Goal: Information Seeking & Learning: Ask a question

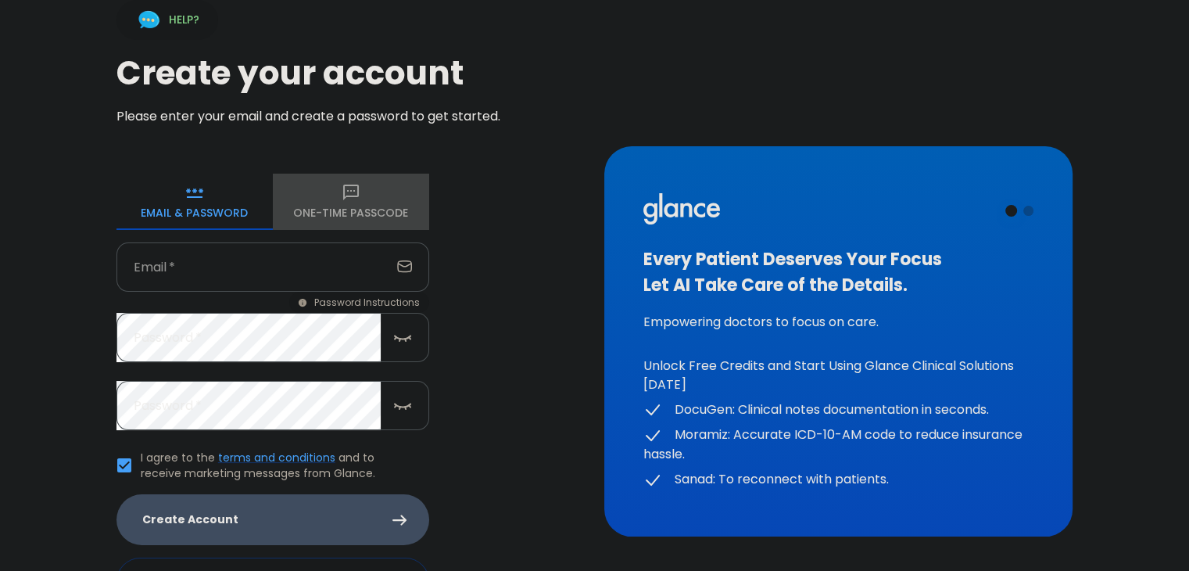
click at [357, 185] on icon "button" at bounding box center [351, 193] width 16 height 16
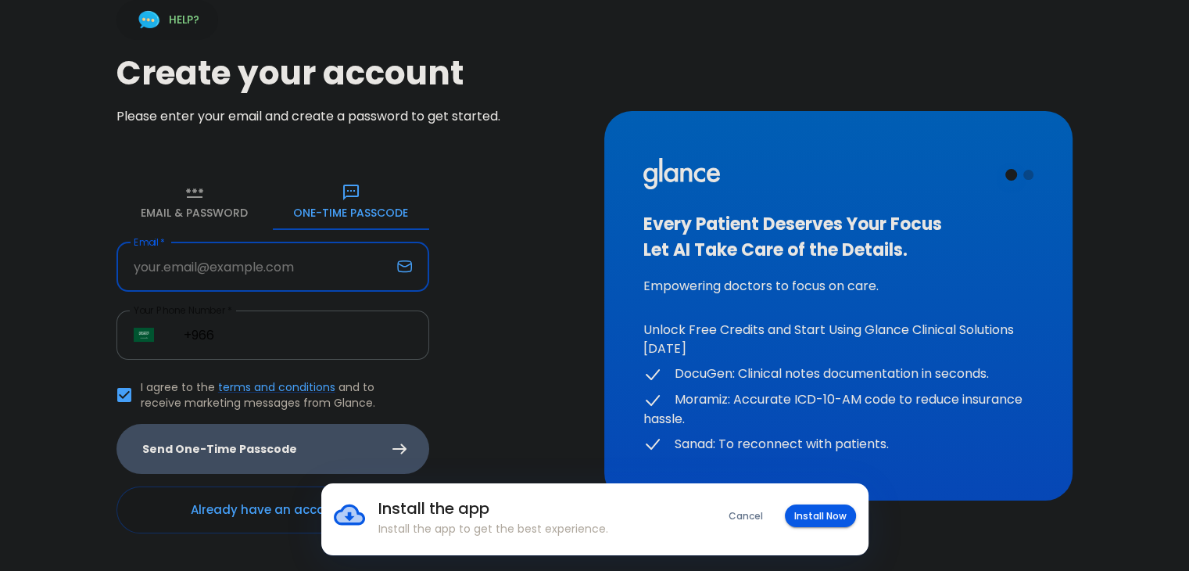
click at [238, 267] on input "Email   *" at bounding box center [254, 266] width 274 height 49
click at [170, 270] on input "Email   *" at bounding box center [254, 266] width 274 height 49
click at [122, 289] on input "Email   *" at bounding box center [254, 266] width 274 height 49
type input "[EMAIL_ADDRESS][PERSON_NAME][DOMAIN_NAME]"
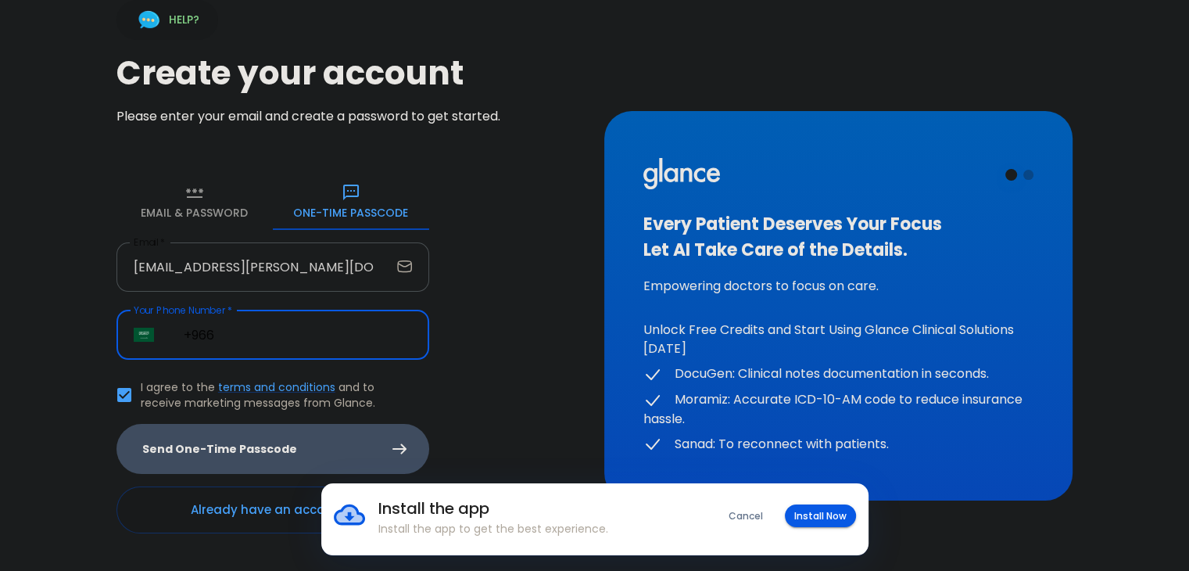
click at [306, 322] on input "+966" at bounding box center [298, 334] width 263 height 49
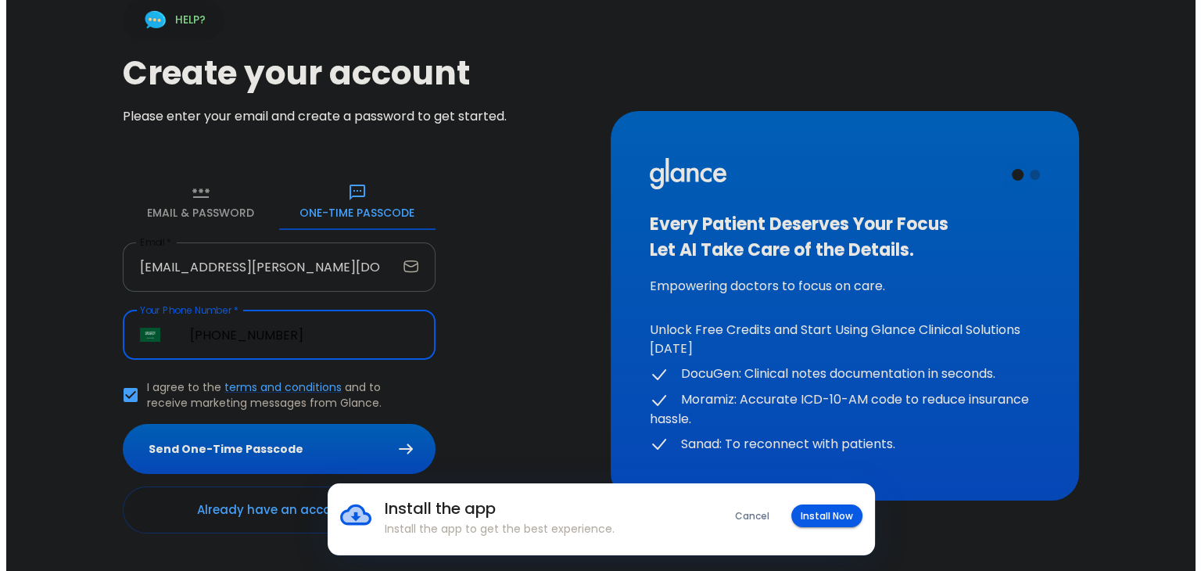
scroll to position [41, 0]
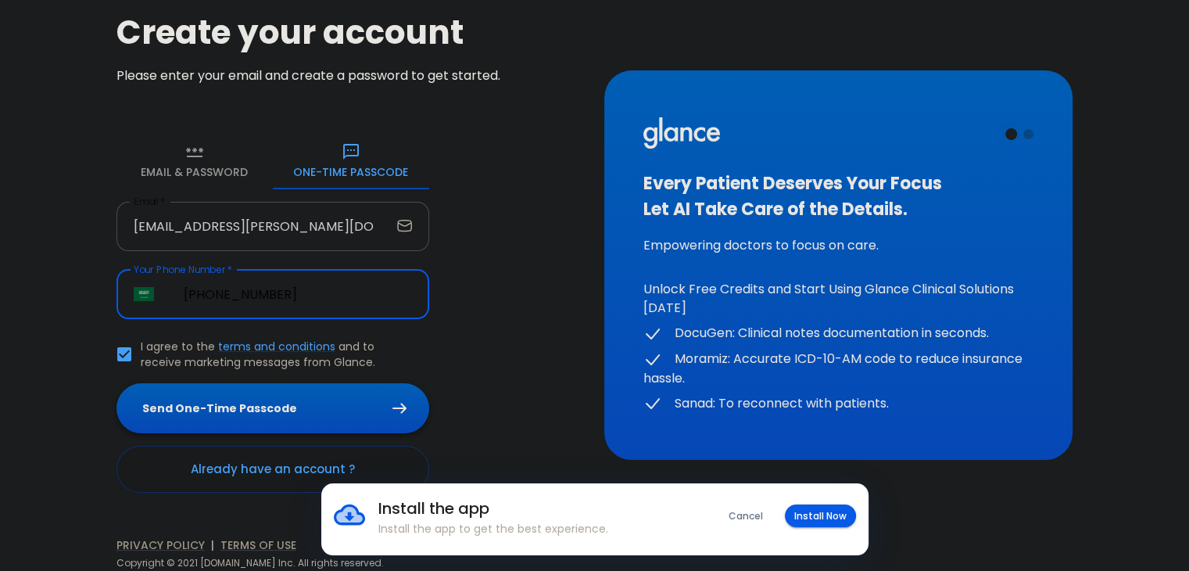
type input "[PHONE_NUMBER]"
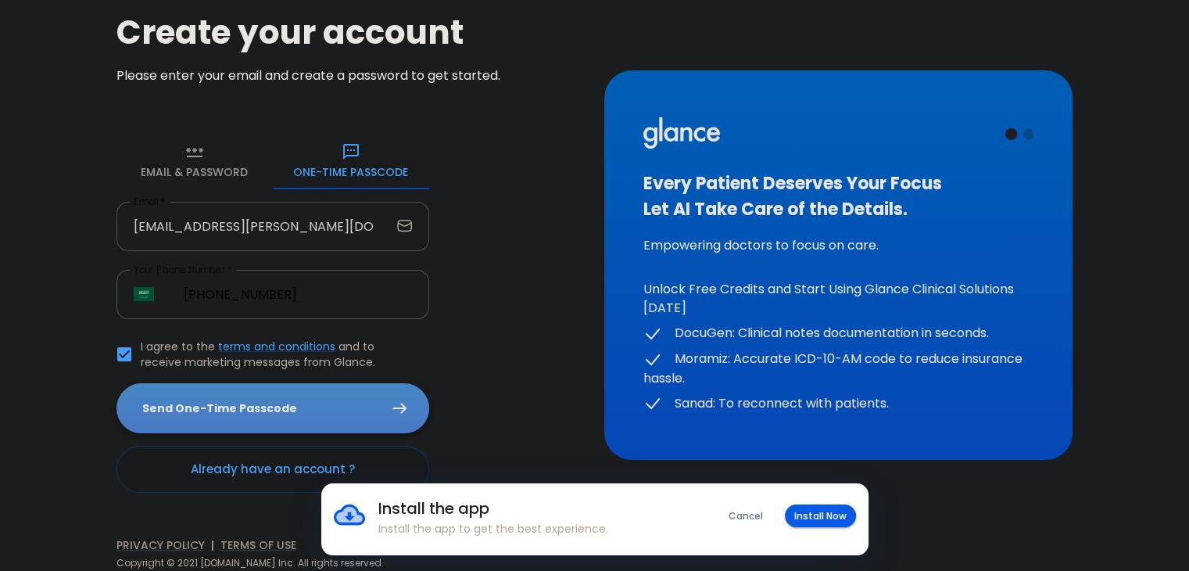
click at [274, 407] on button "Send One-Time Passcode" at bounding box center [273, 408] width 313 height 51
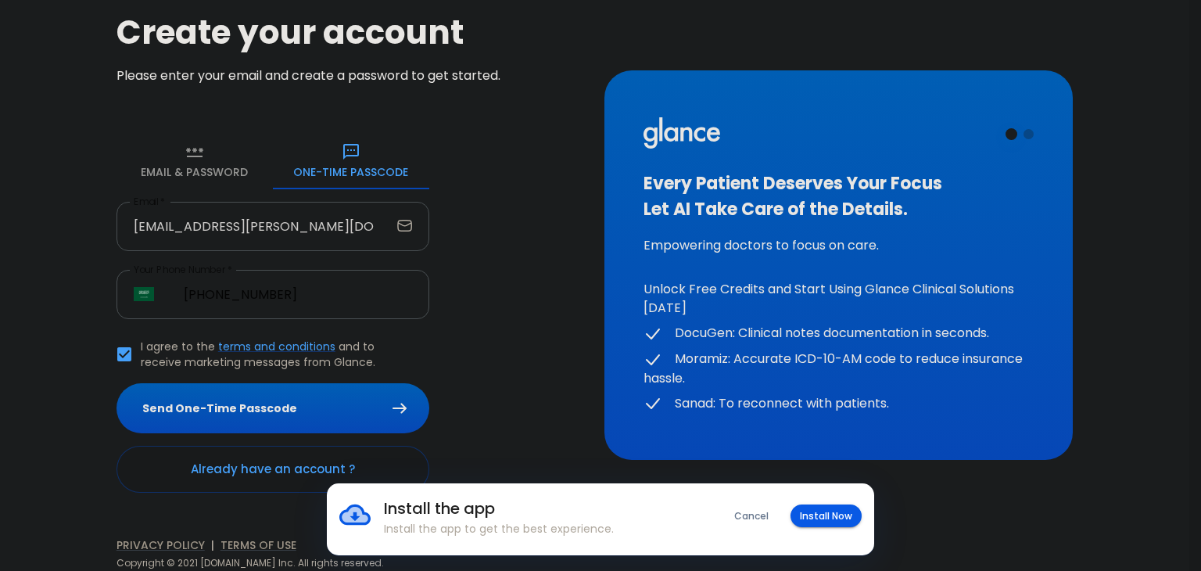
type input "1"
type input "4"
type input "3"
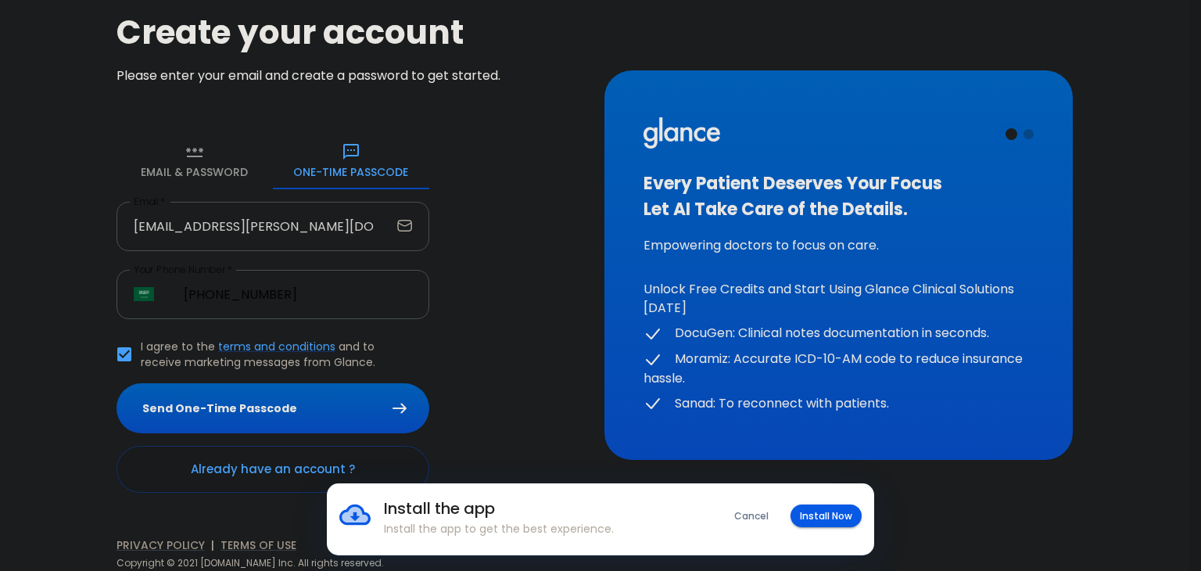
type input "0"
type input "7"
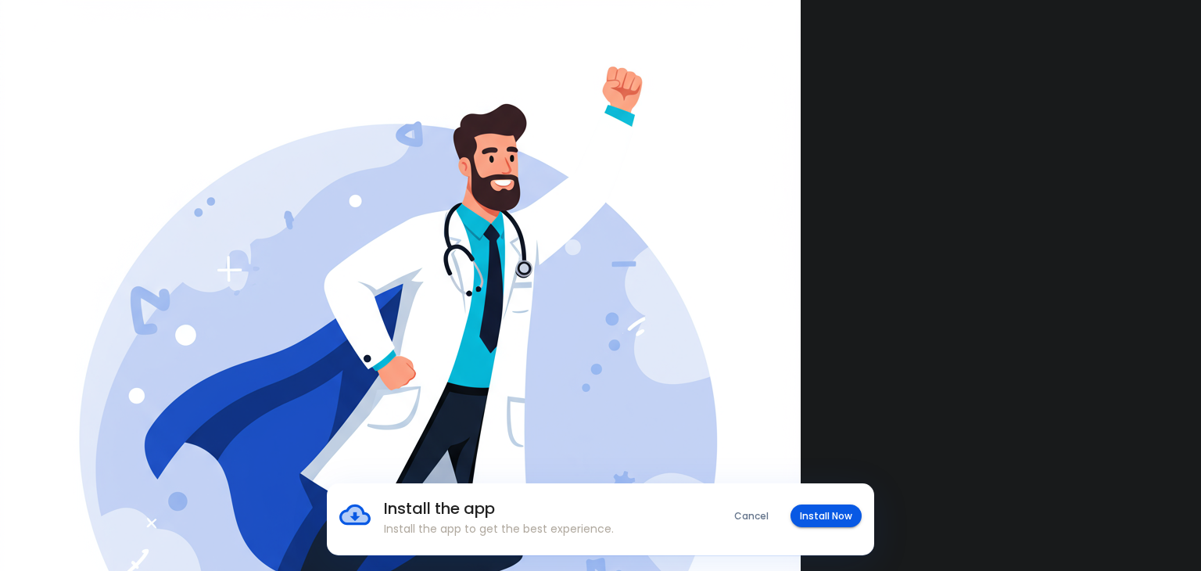
type input "[PHONE_NUMBER]"
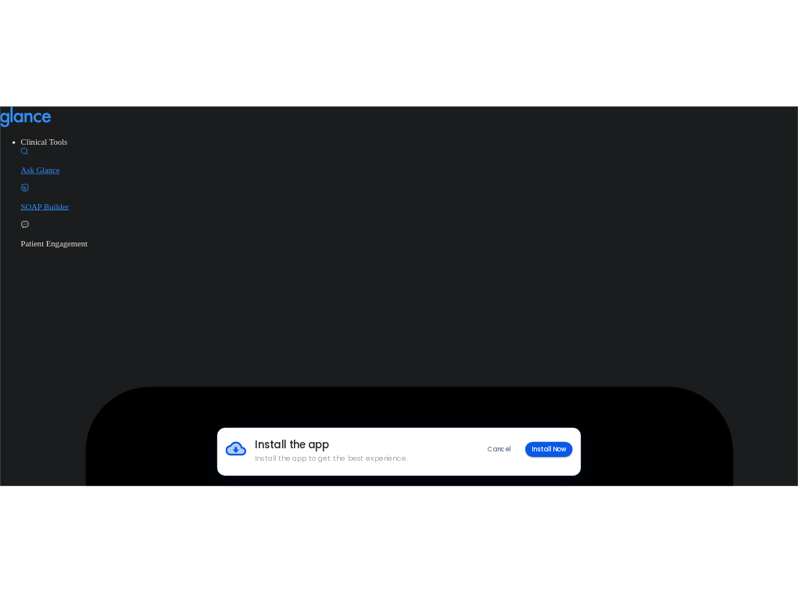
scroll to position [32, 0]
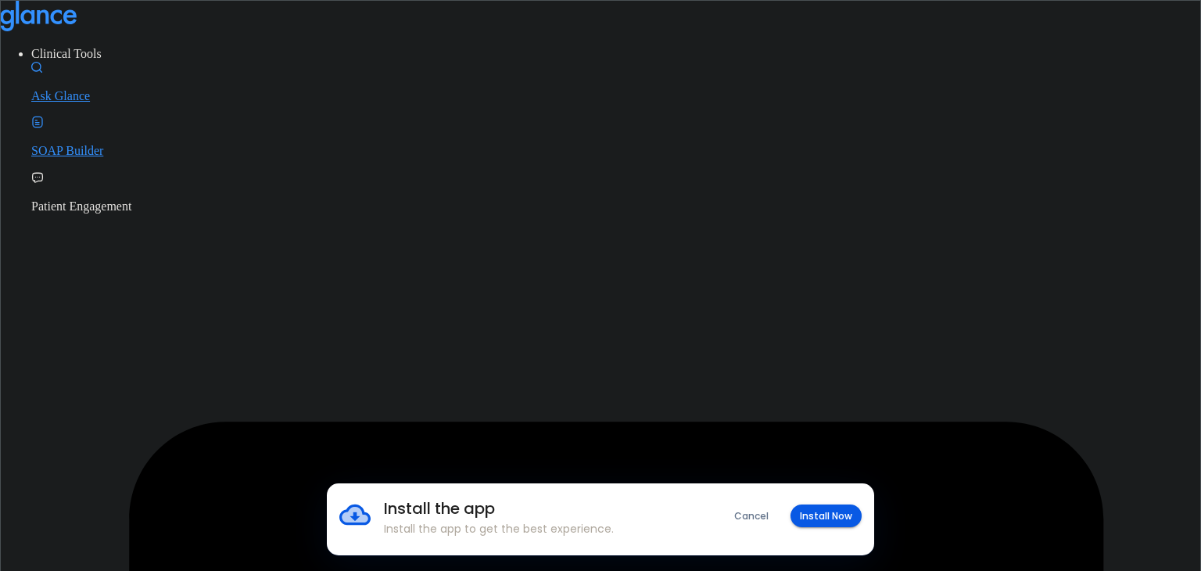
type input "Faisal"
type input "[PERSON_NAME]"
type input "Care medical malaz"
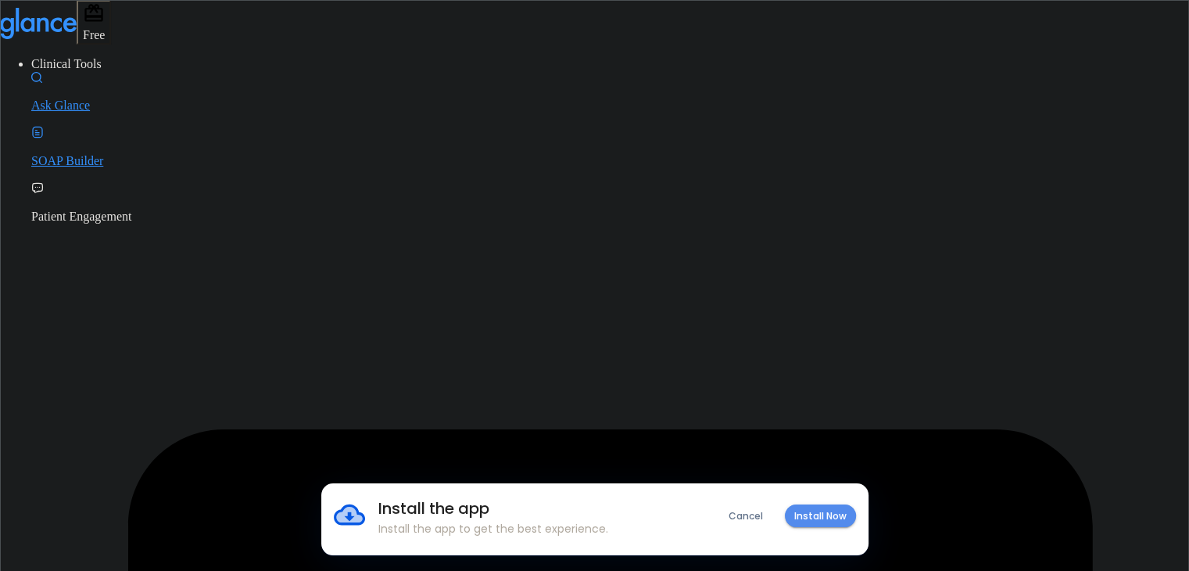
click at [827, 516] on button "Install Now" at bounding box center [820, 515] width 71 height 23
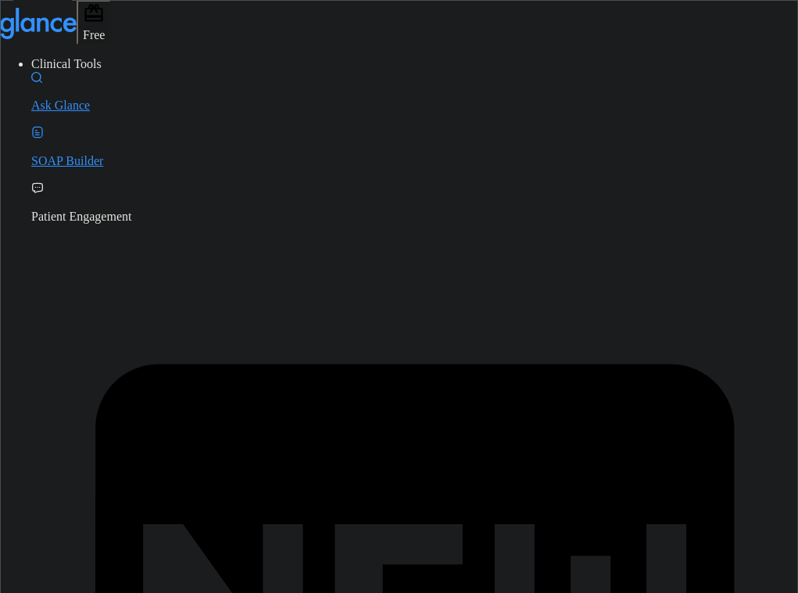
type textarea "guidelines for pediatric eye prescriptions"
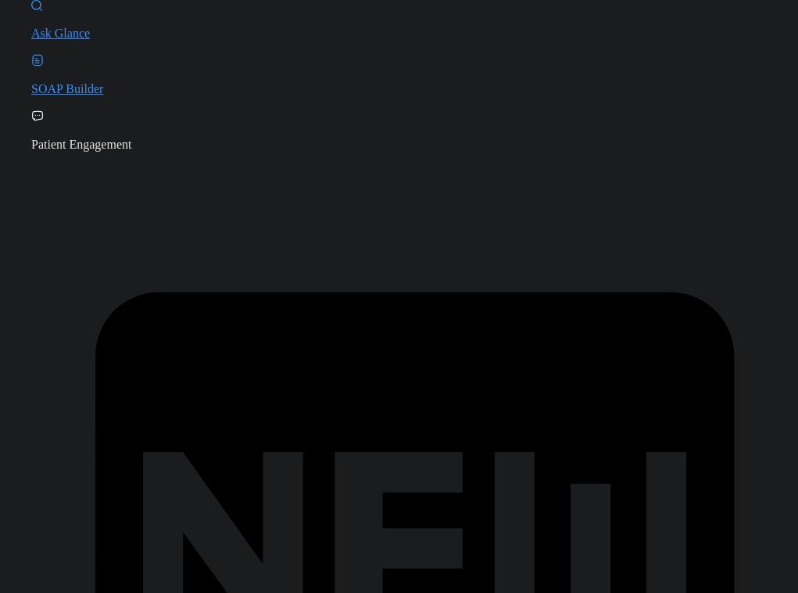
scroll to position [78, 0]
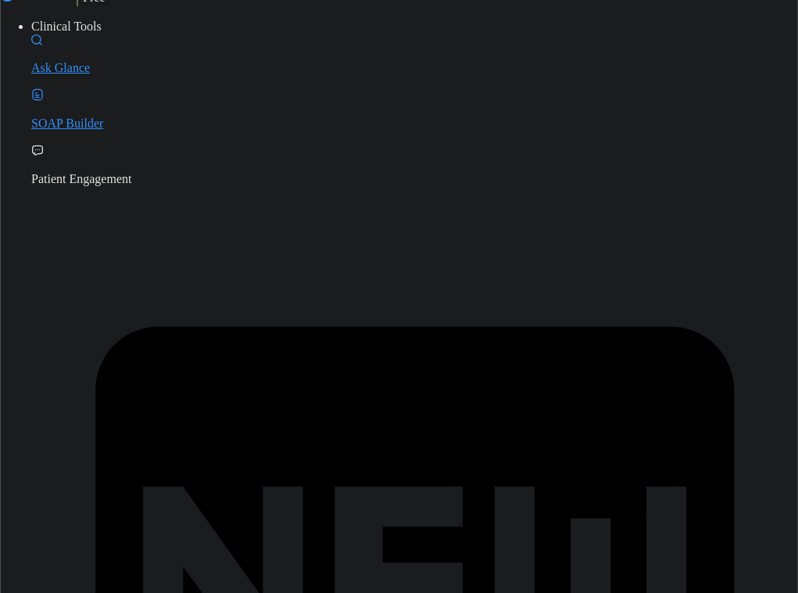
type textarea "[MEDICAL_DATA]"
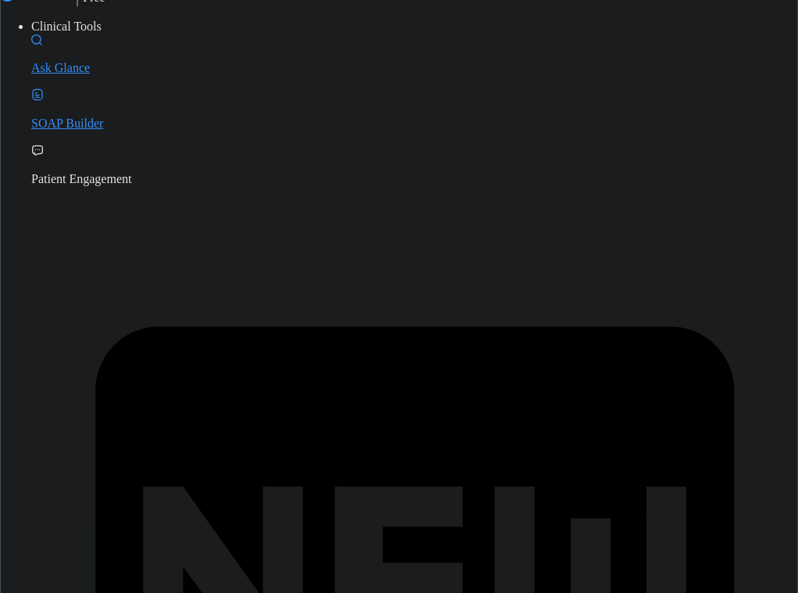
scroll to position [0, 0]
drag, startPoint x: 515, startPoint y: 436, endPoint x: 673, endPoint y: 489, distance: 165.7
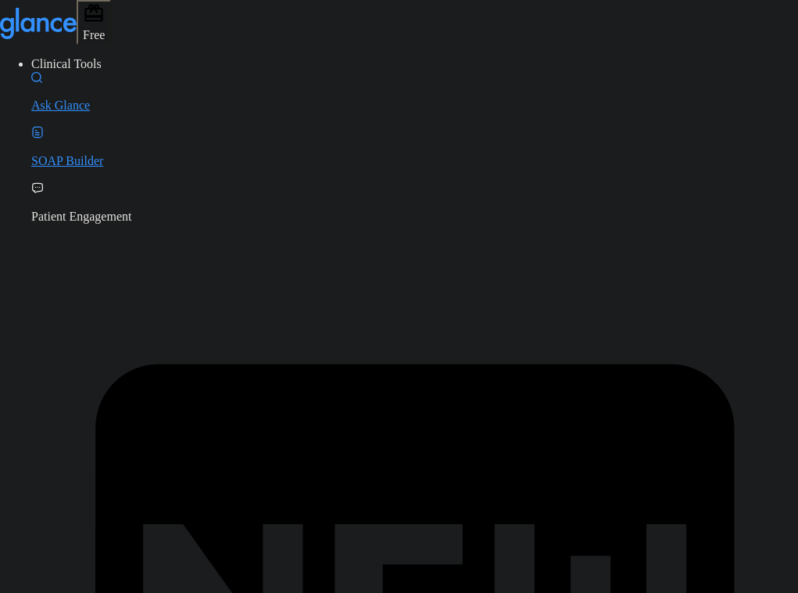
paste textarea "Which statement is correct about bond prices? Option A When the required return…"
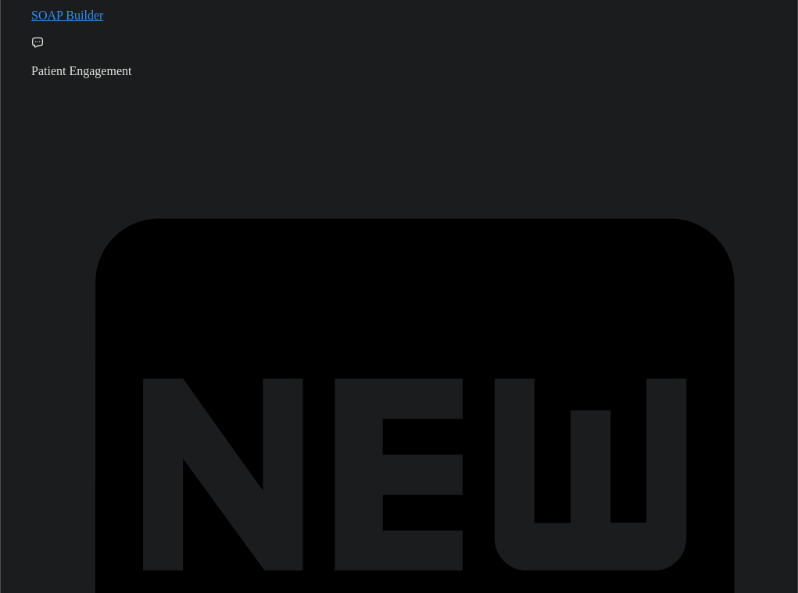
scroll to position [259, 0]
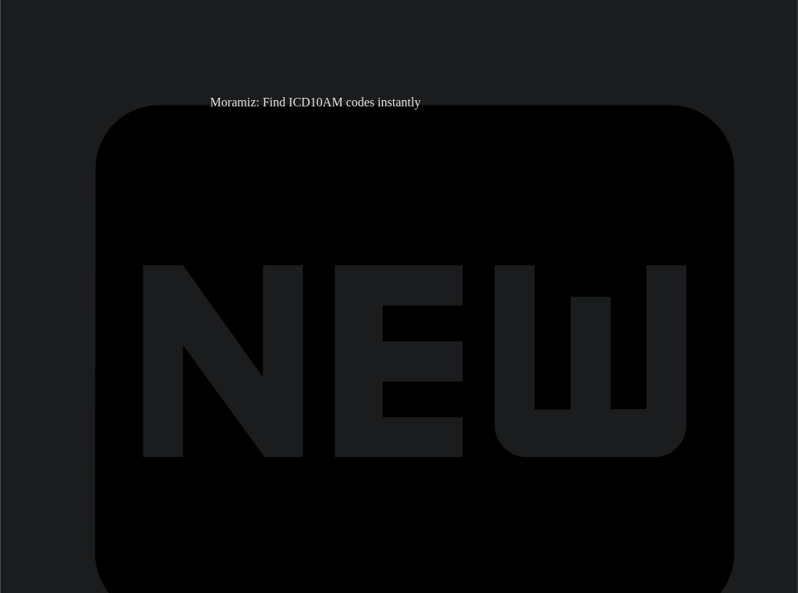
type textarea "Which statement is correct about bond prices? Option A When the required return…"
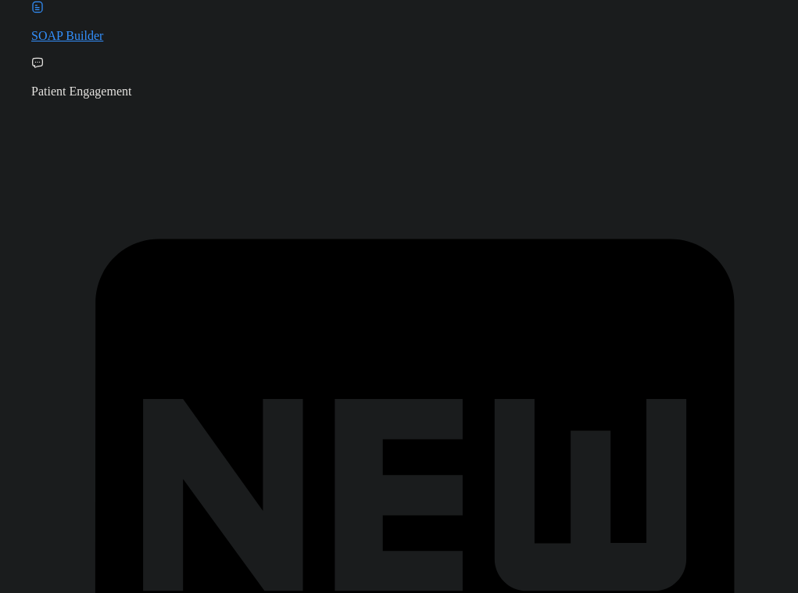
scroll to position [38, 0]
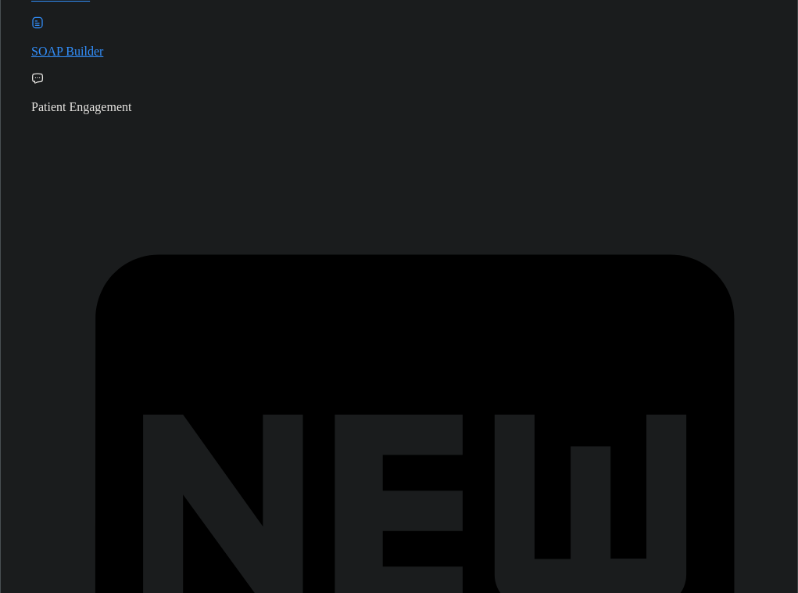
scroll to position [223, 0]
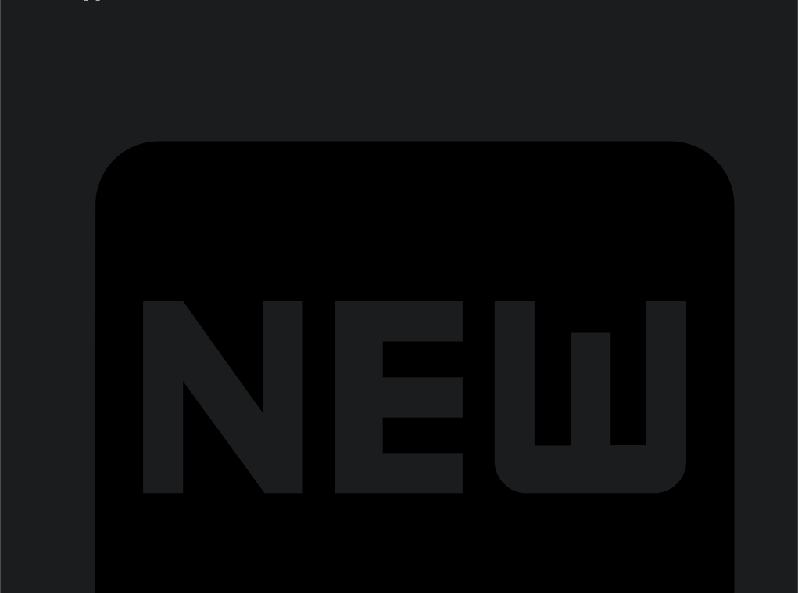
type textarea "Which of the following is correct about zero coupon bonds upon issue? Option A …"
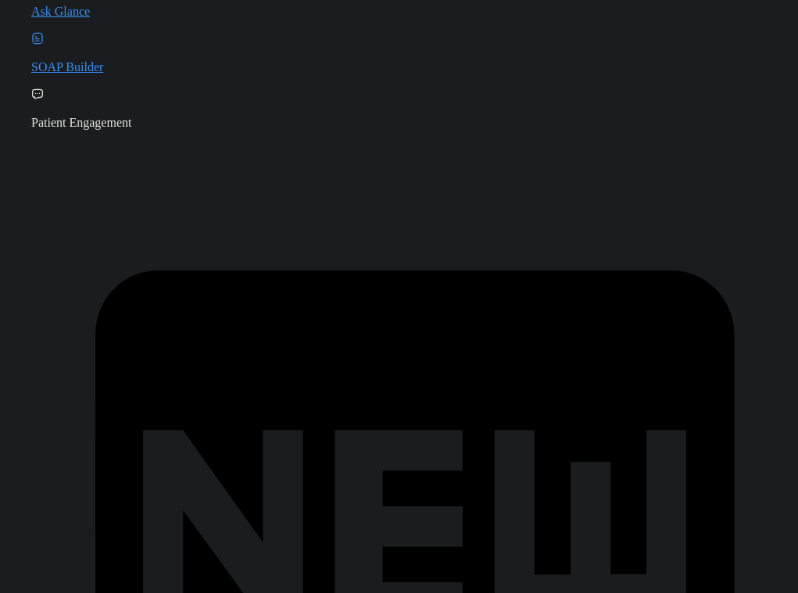
scroll to position [38, 0]
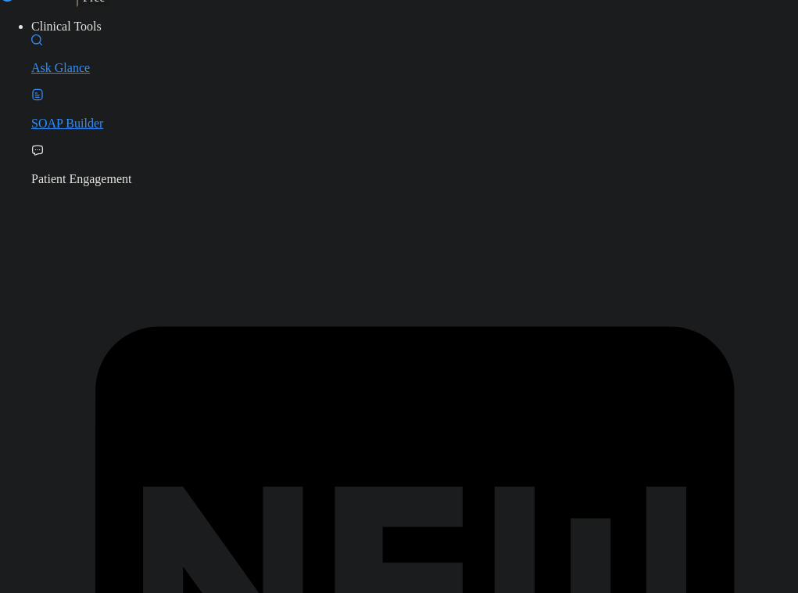
drag, startPoint x: 432, startPoint y: 132, endPoint x: 432, endPoint y: 199, distance: 67.3
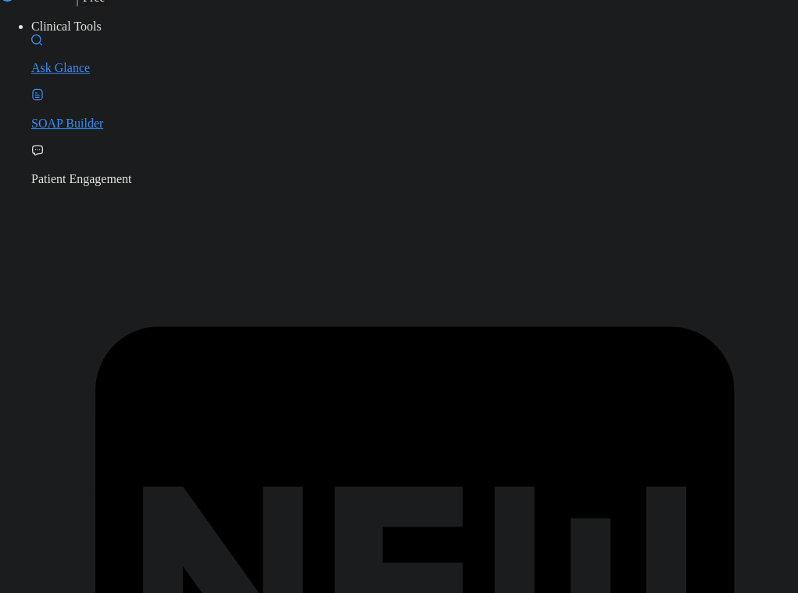
type input "Faisal"
type input "[PERSON_NAME]"
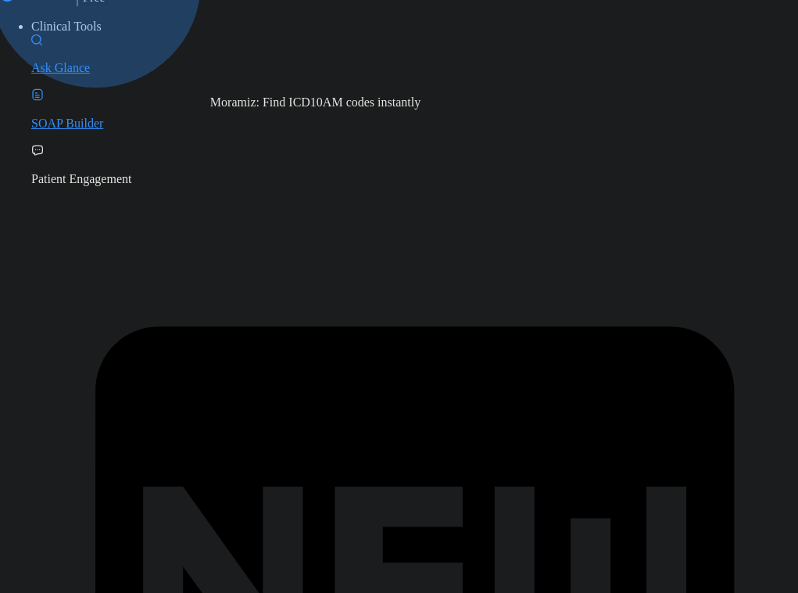
click at [108, 75] on p "Ask Glance" at bounding box center [414, 68] width 767 height 14
